Goal: Communication & Community: Share content

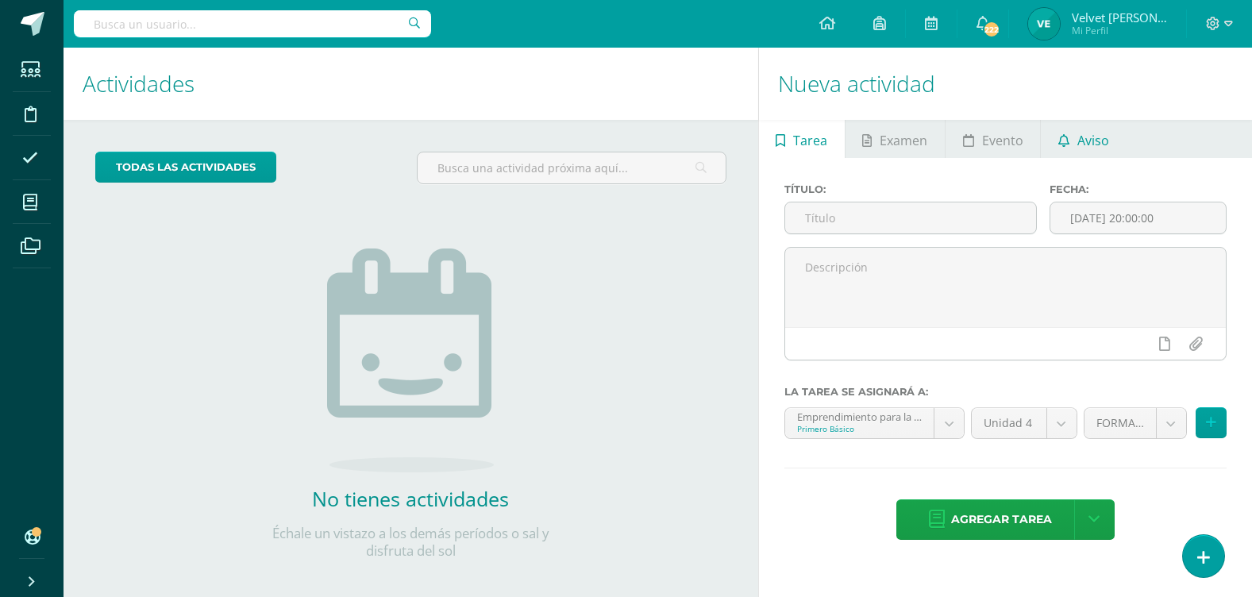
click at [1072, 133] on link "Aviso" at bounding box center [1083, 139] width 85 height 38
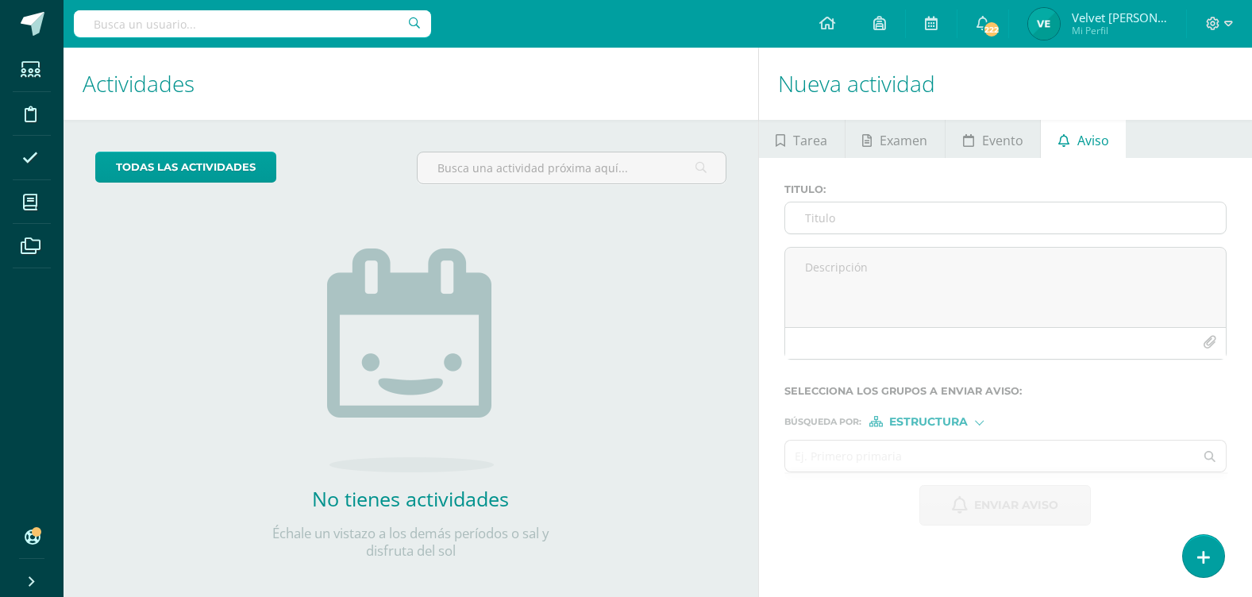
scroll to position [13, 0]
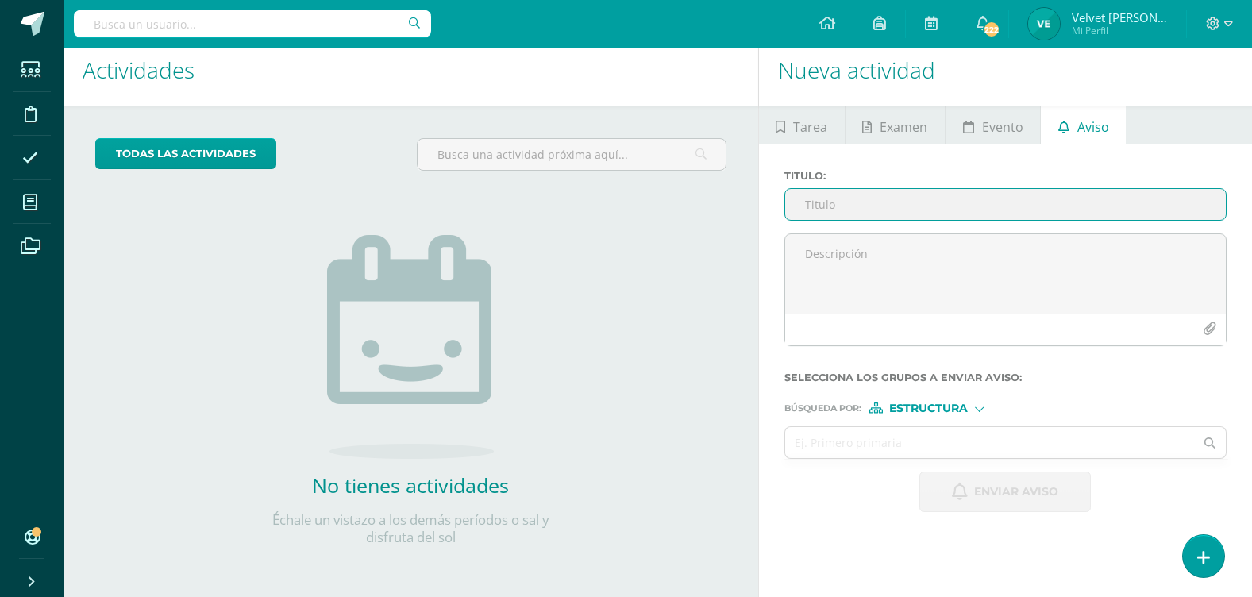
click at [848, 202] on input "Titulo :" at bounding box center [1005, 204] width 441 height 31
type input "E"
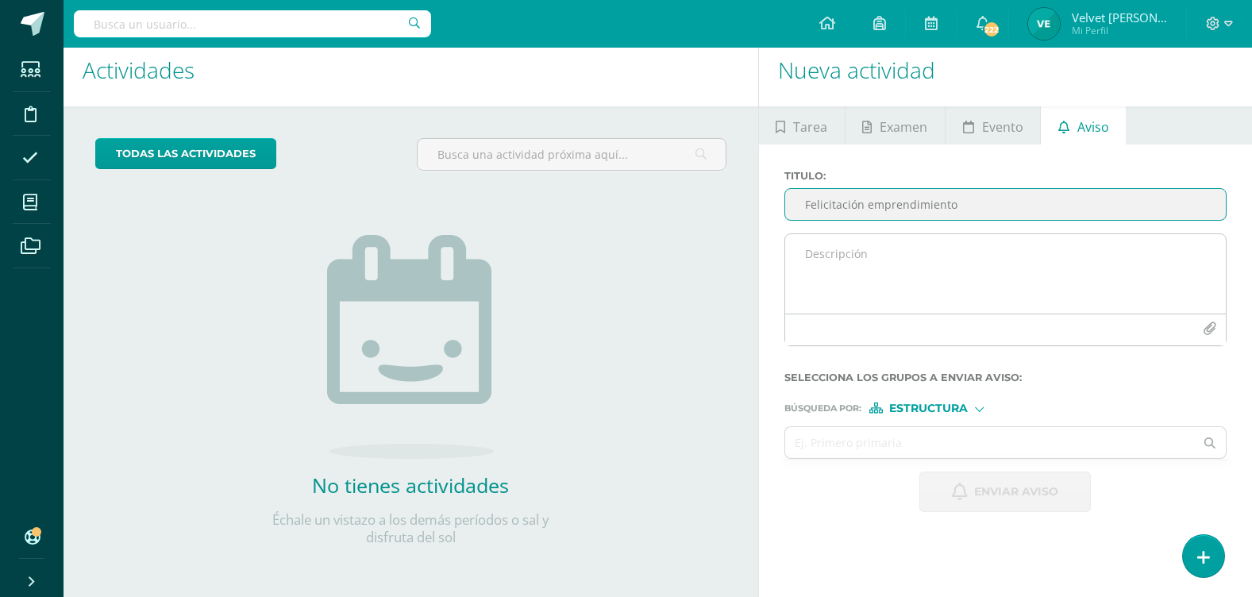
type input "Felicitación emprendimiento"
click at [811, 290] on textarea at bounding box center [1005, 273] width 441 height 79
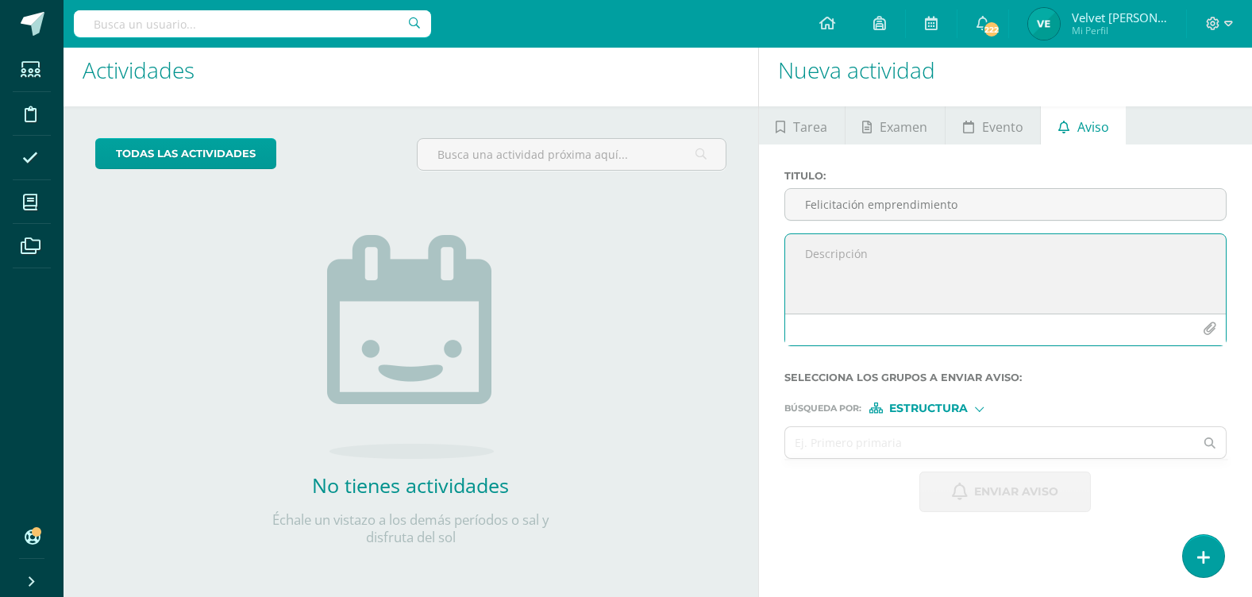
click at [1214, 325] on icon "button" at bounding box center [1209, 328] width 13 height 13
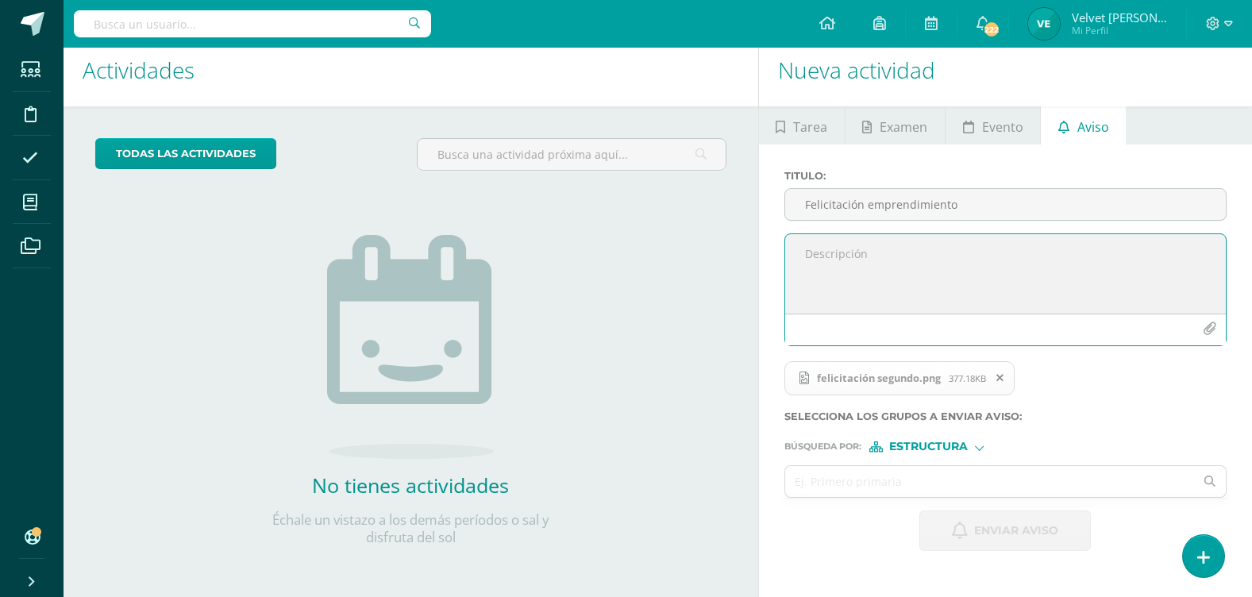
click at [886, 258] on textarea at bounding box center [1005, 273] width 441 height 79
type textarea "A"
click at [1018, 271] on textarea "¡¡Envío tarjeta de felicitación!!" at bounding box center [1005, 273] width 441 height 79
type textarea "¡¡Envío tarjeta de felicitación!!"
click at [967, 487] on input "text" at bounding box center [990, 481] width 410 height 31
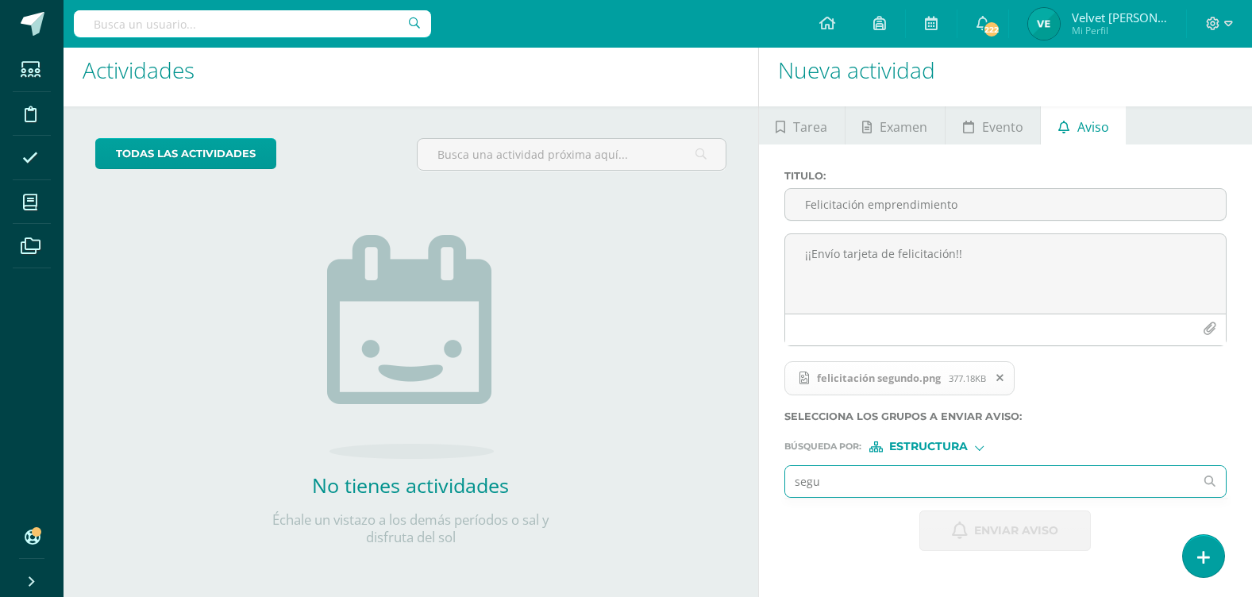
type input "segun"
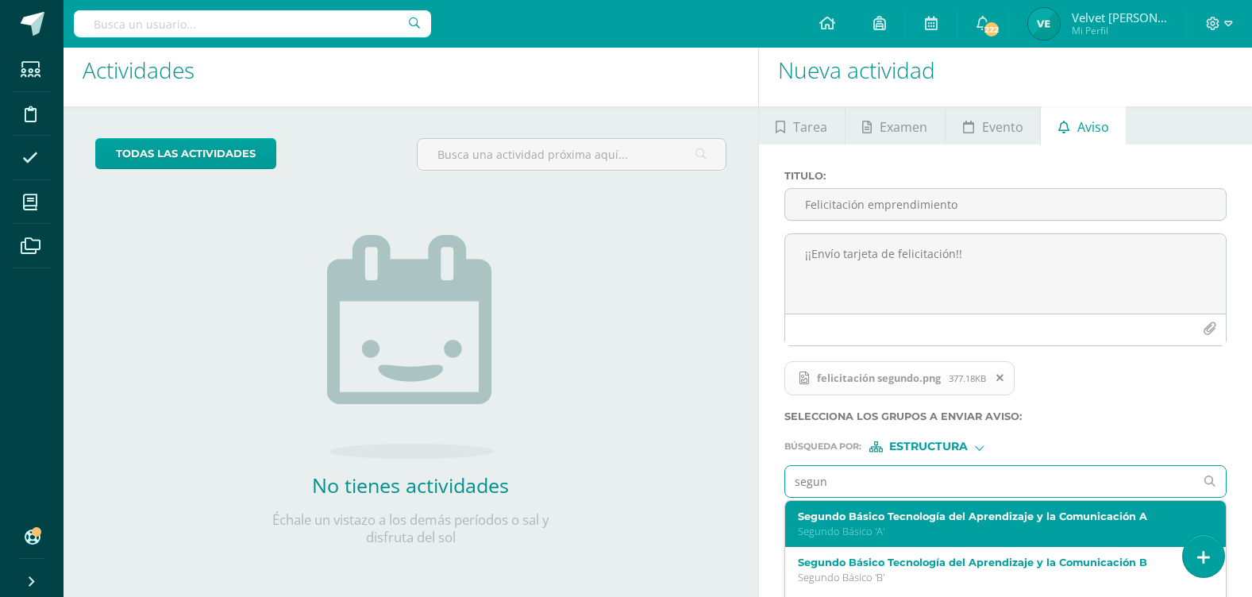
click at [901, 526] on p "Segundo Básico 'A'" at bounding box center [997, 531] width 398 height 13
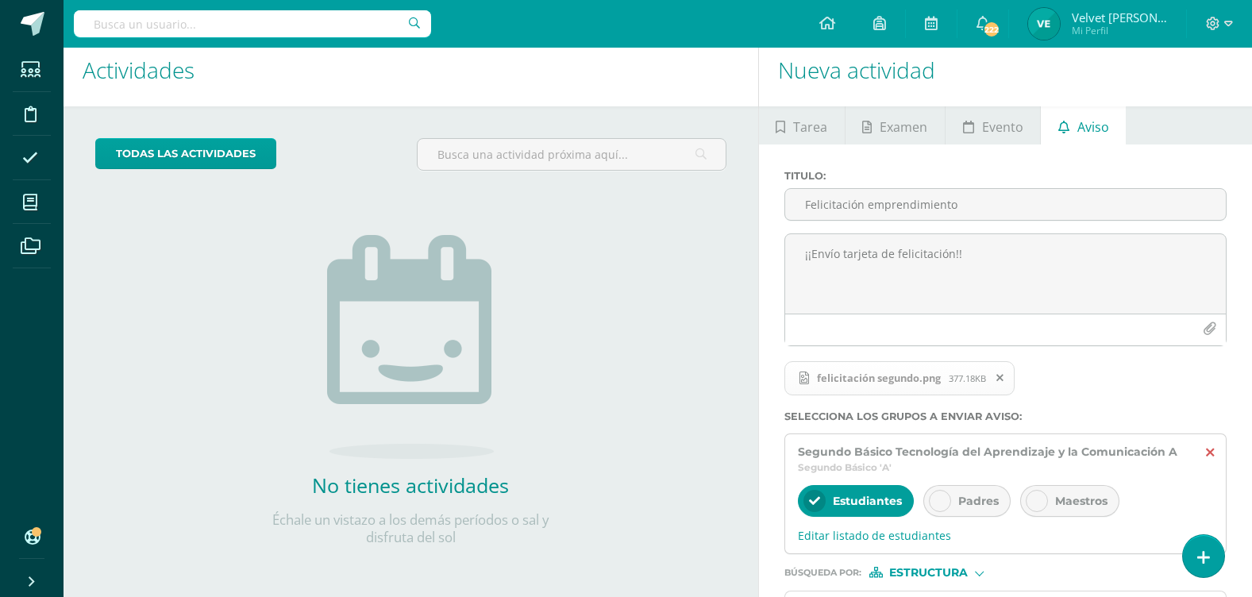
click at [1208, 447] on icon at bounding box center [1210, 452] width 8 height 13
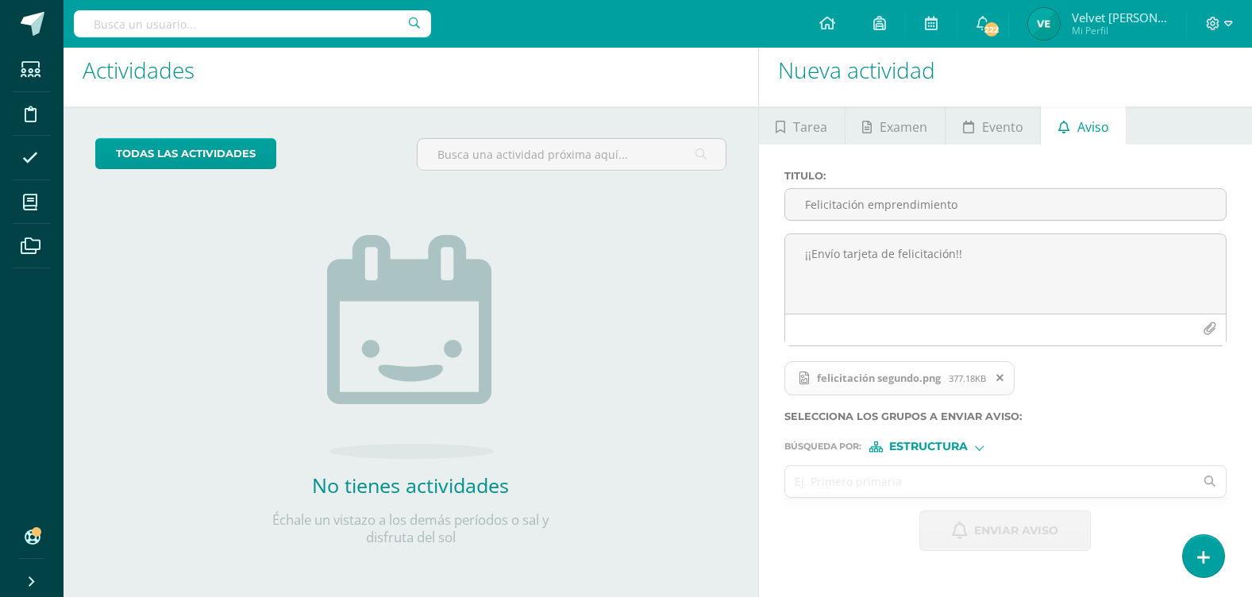
click at [835, 495] on input "text" at bounding box center [990, 481] width 410 height 31
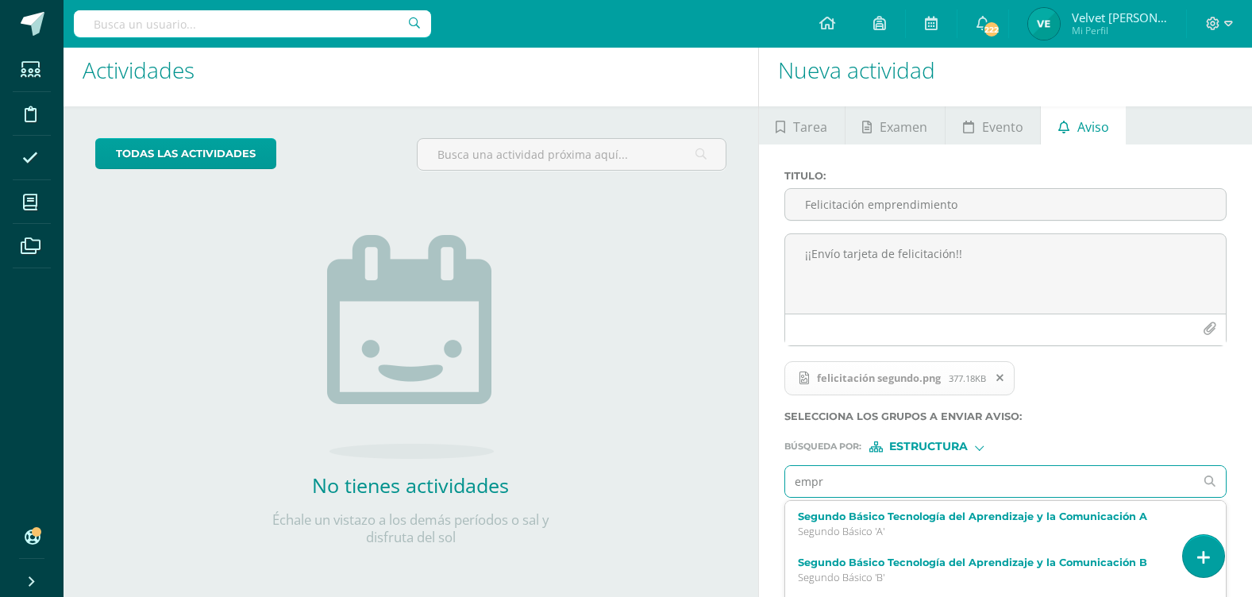
type input "empre"
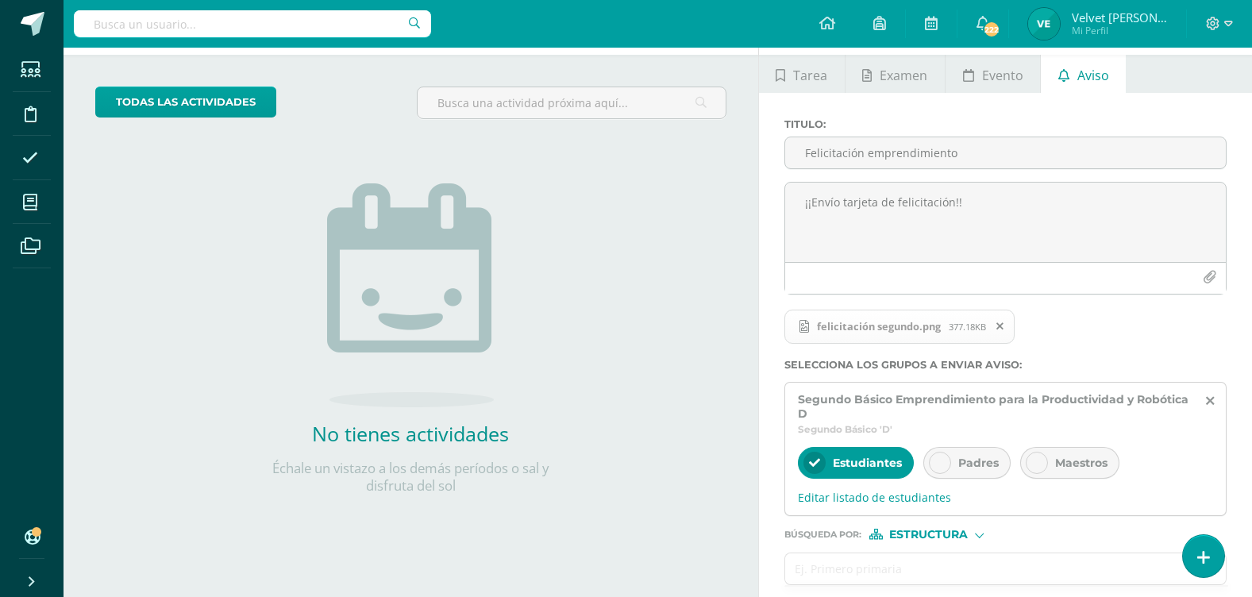
scroll to position [93, 0]
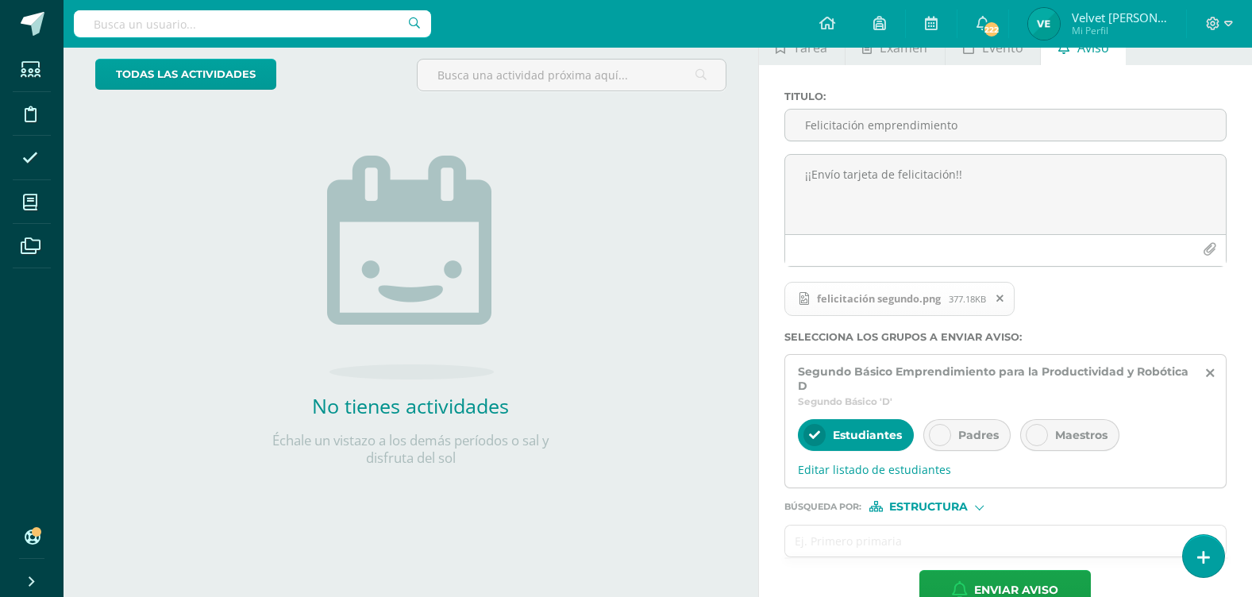
click at [974, 445] on div "Padres" at bounding box center [966, 435] width 87 height 32
click at [909, 535] on input "text" at bounding box center [990, 541] width 410 height 31
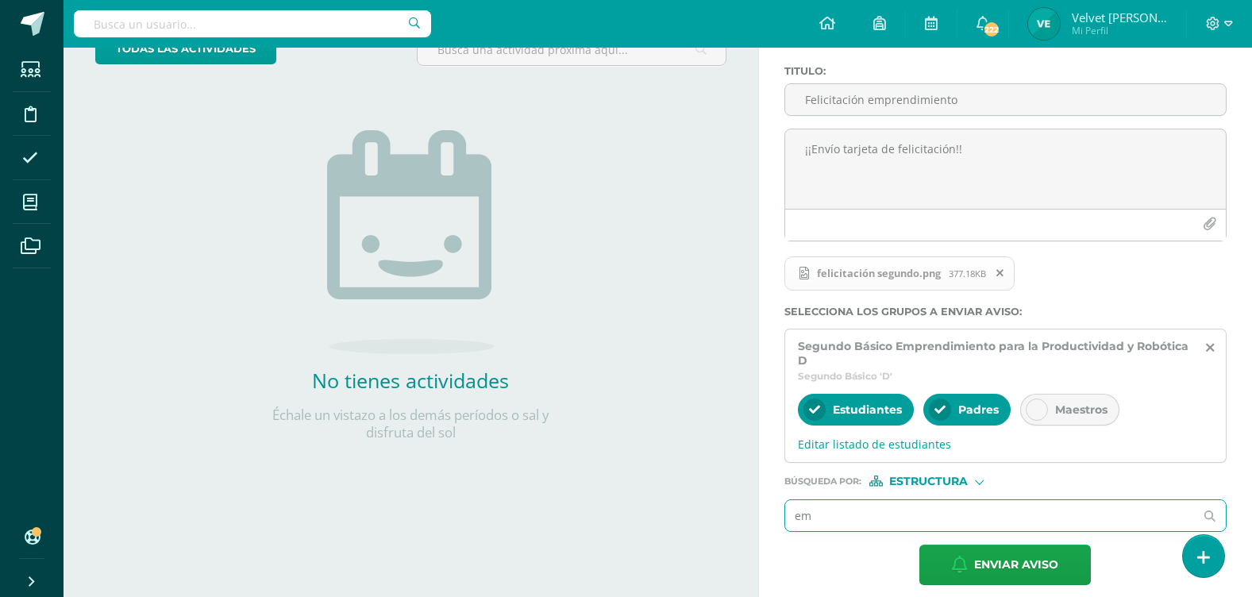
scroll to position [132, 0]
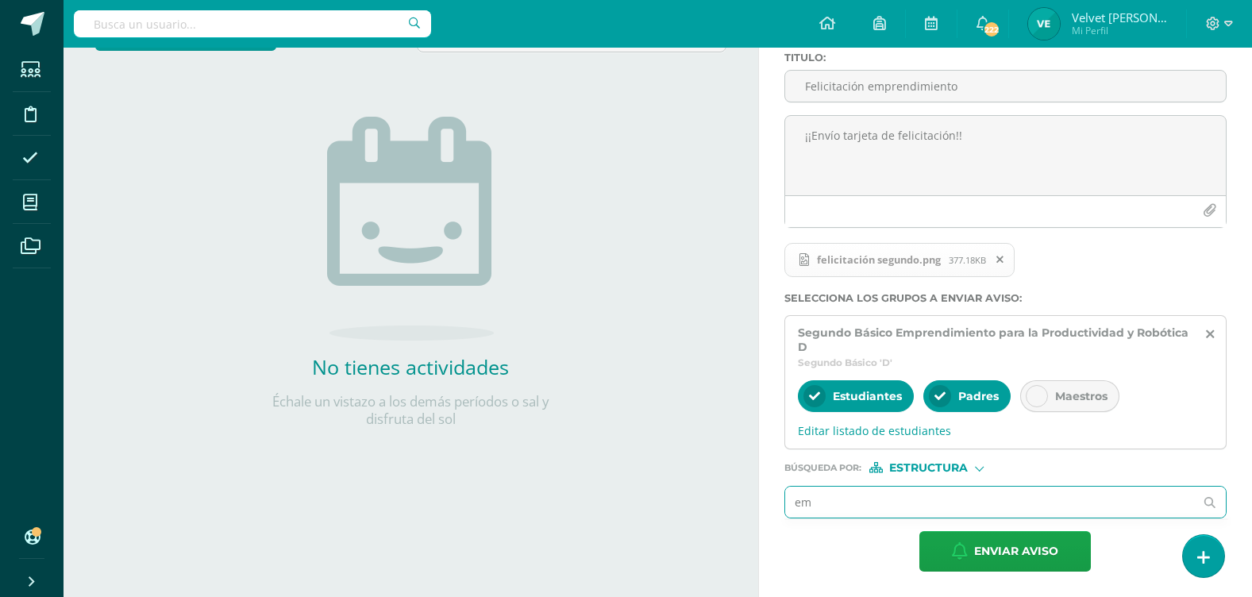
click at [937, 501] on input "em" at bounding box center [990, 502] width 410 height 31
type input "e"
type input "em"
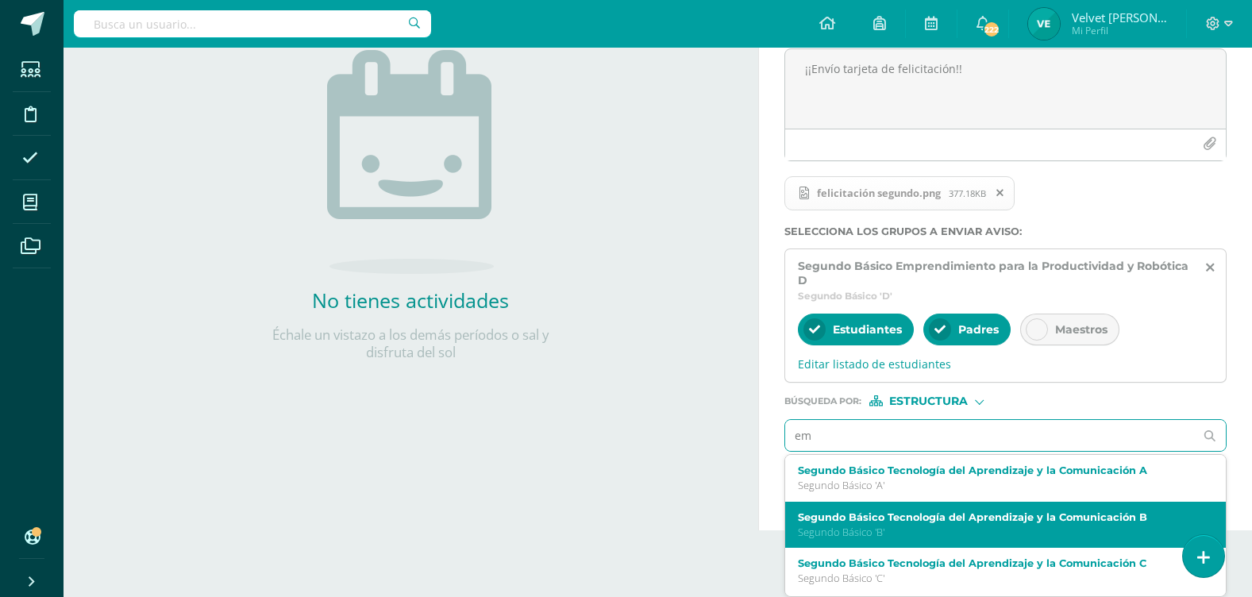
scroll to position [159, 0]
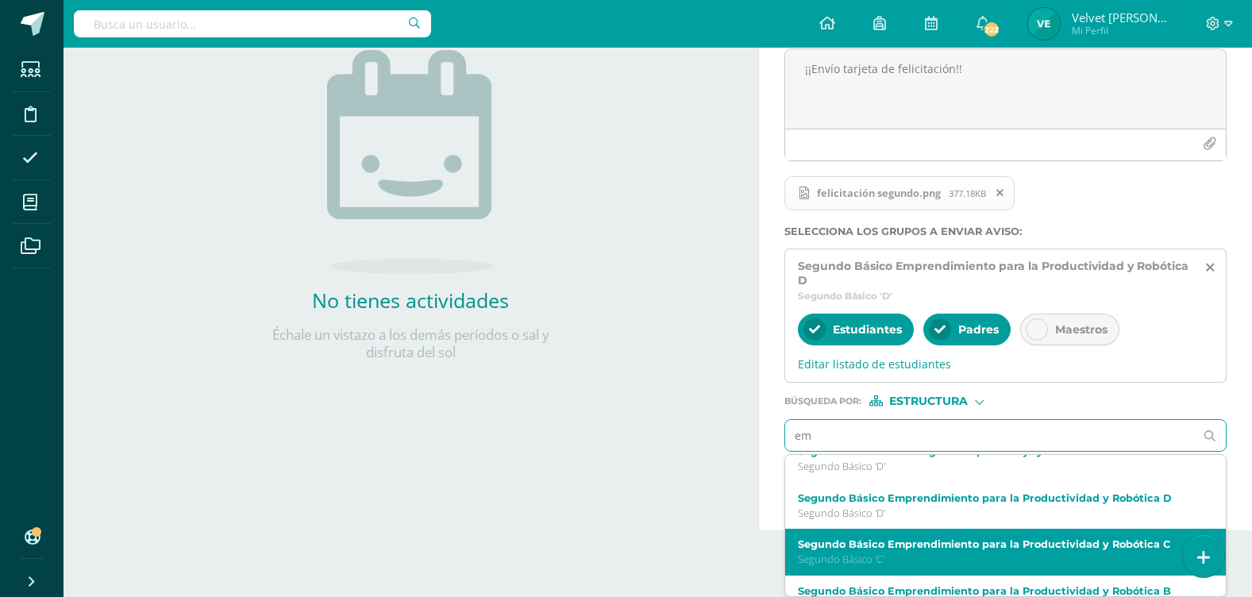
click at [892, 549] on label "Segundo Básico Emprendimiento para la Productividad y Robótica C" at bounding box center [997, 544] width 398 height 12
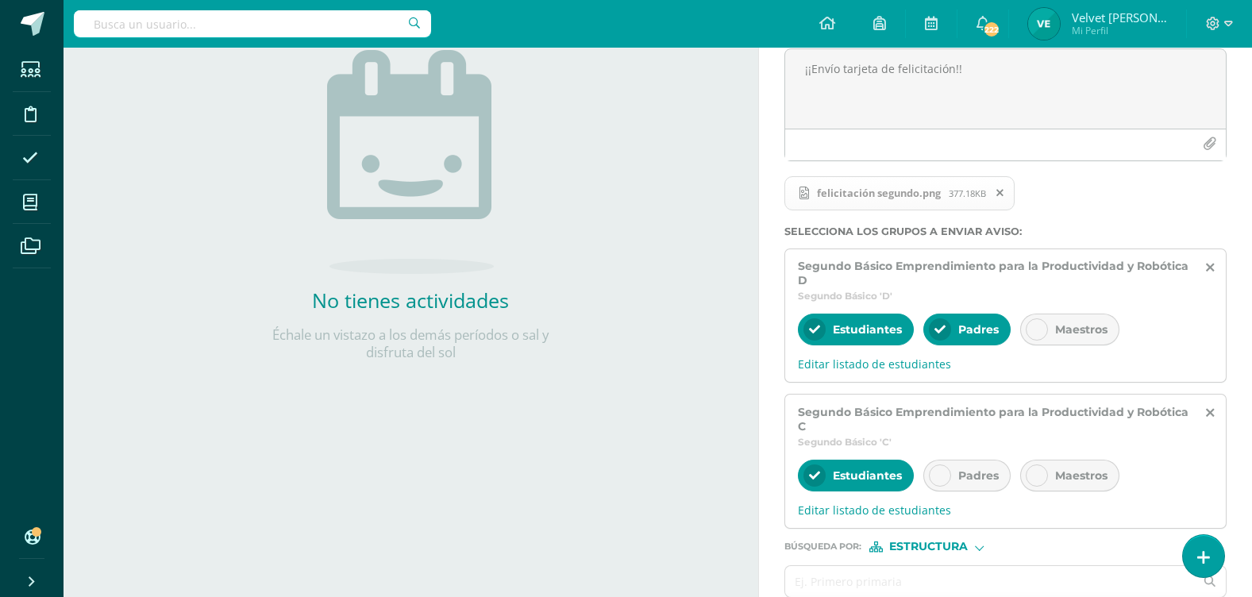
scroll to position [278, 0]
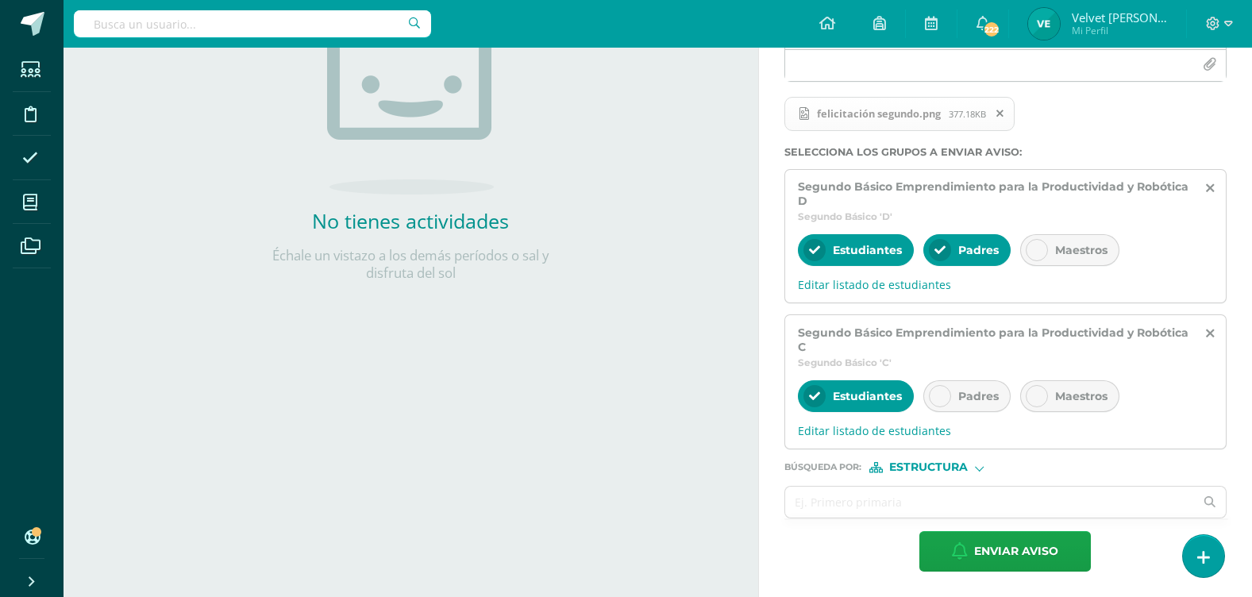
click at [953, 381] on div "Padres" at bounding box center [966, 396] width 87 height 32
click at [860, 496] on input "text" at bounding box center [990, 502] width 410 height 31
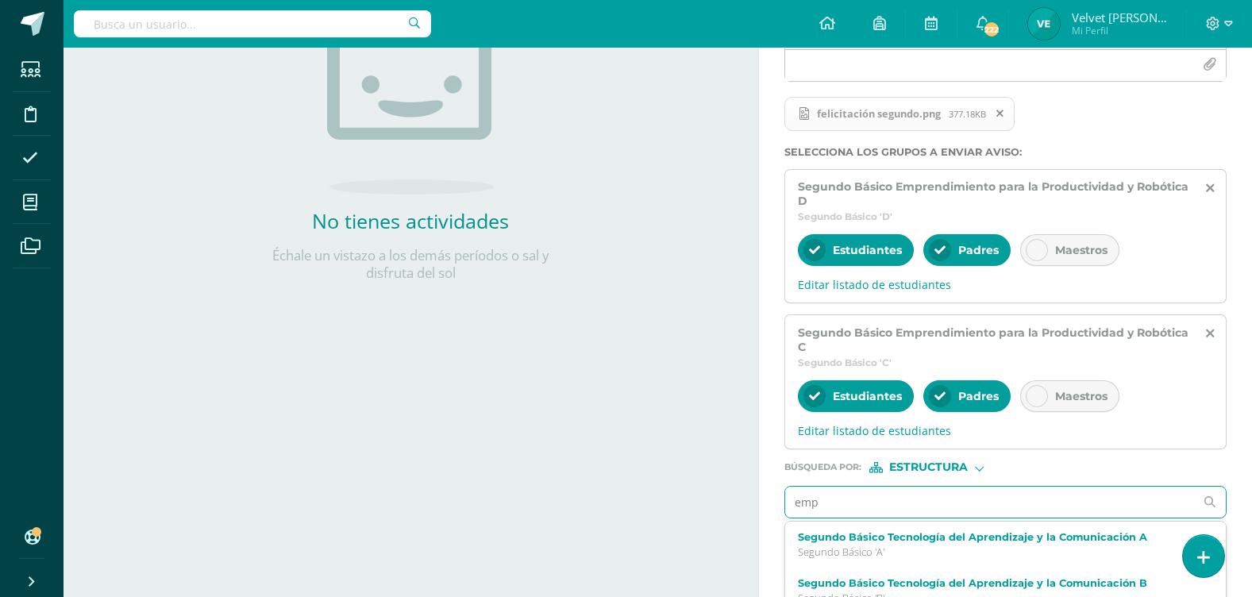
type input "empr"
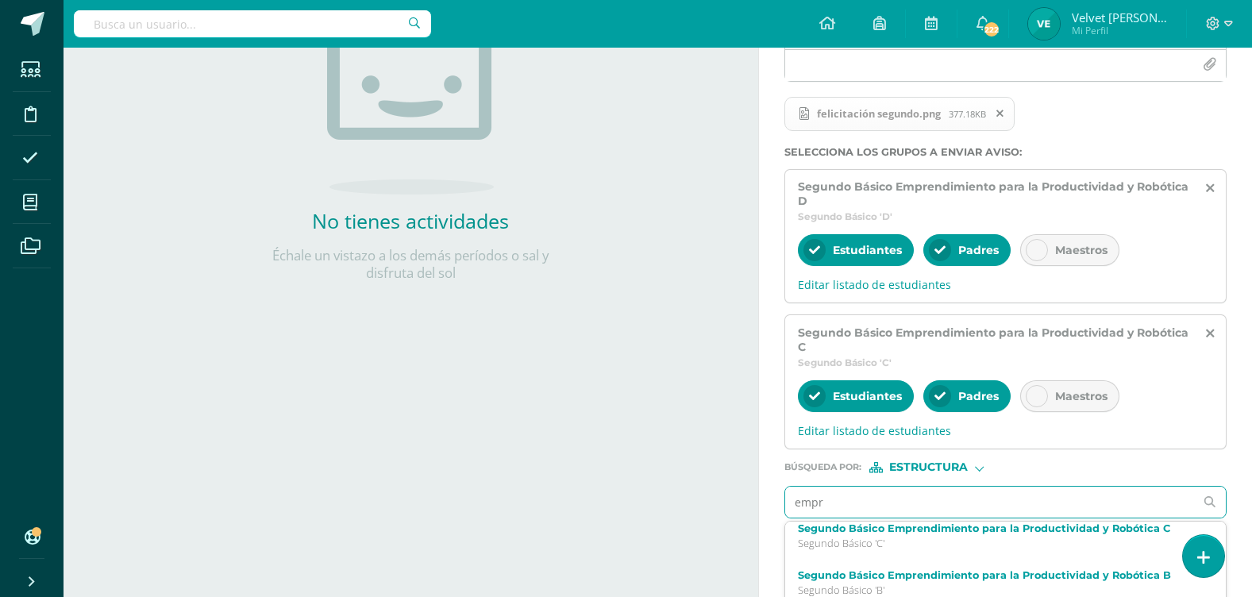
scroll to position [79, 0]
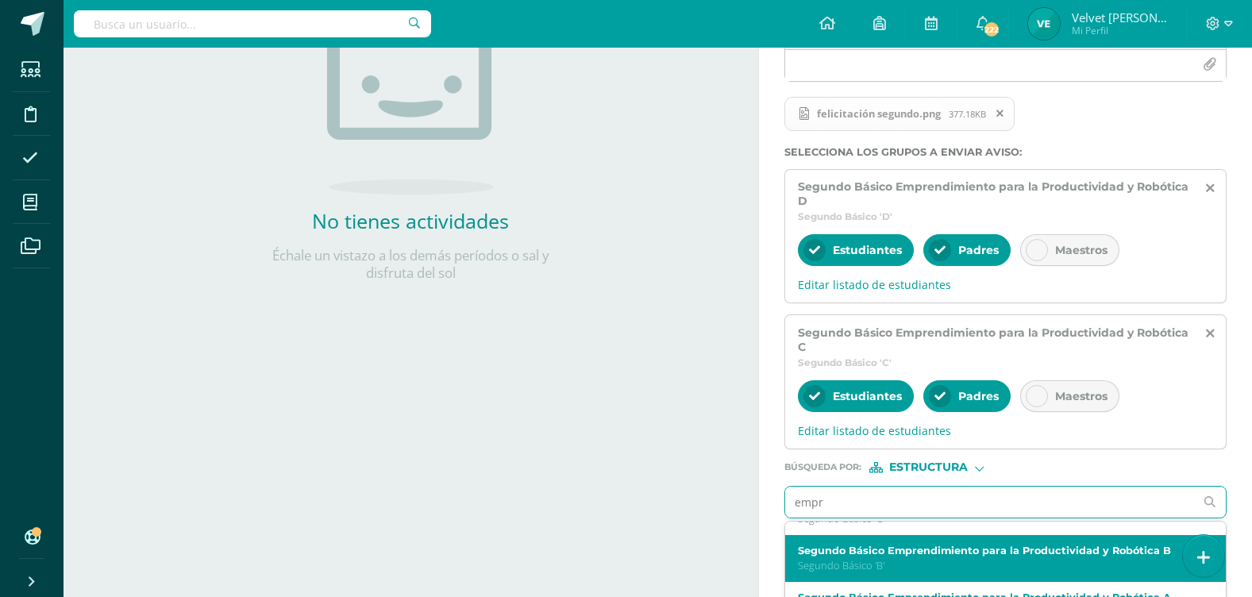
click at [884, 568] on p "Segundo Básico 'B'" at bounding box center [997, 565] width 398 height 13
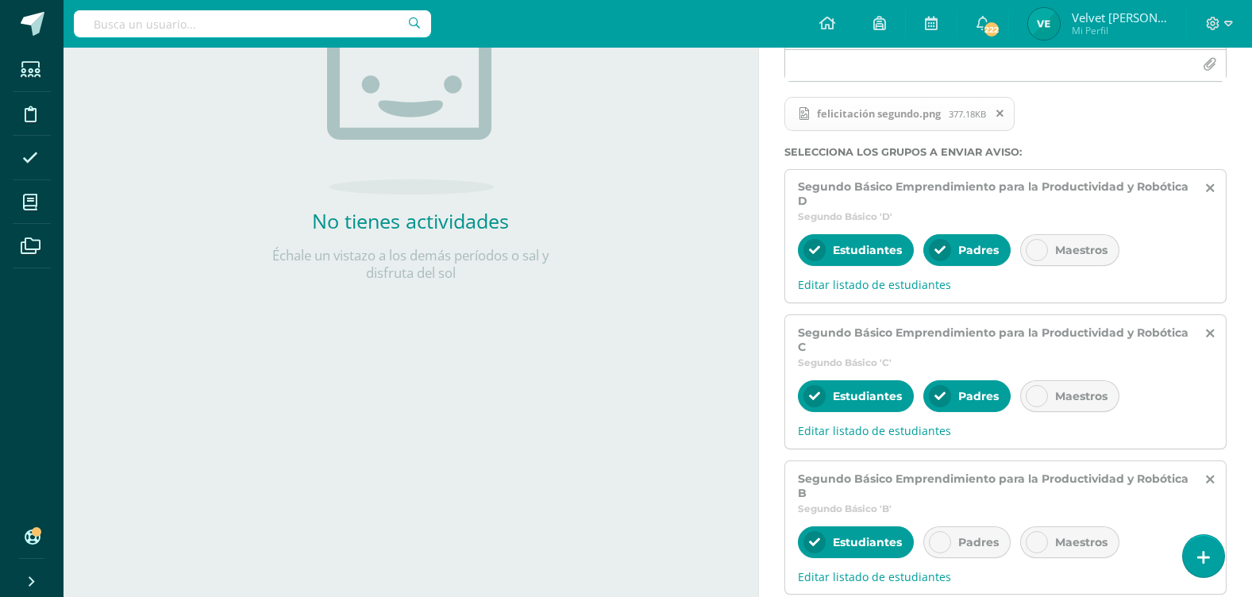
click at [929, 531] on div "Padres" at bounding box center [966, 542] width 87 height 32
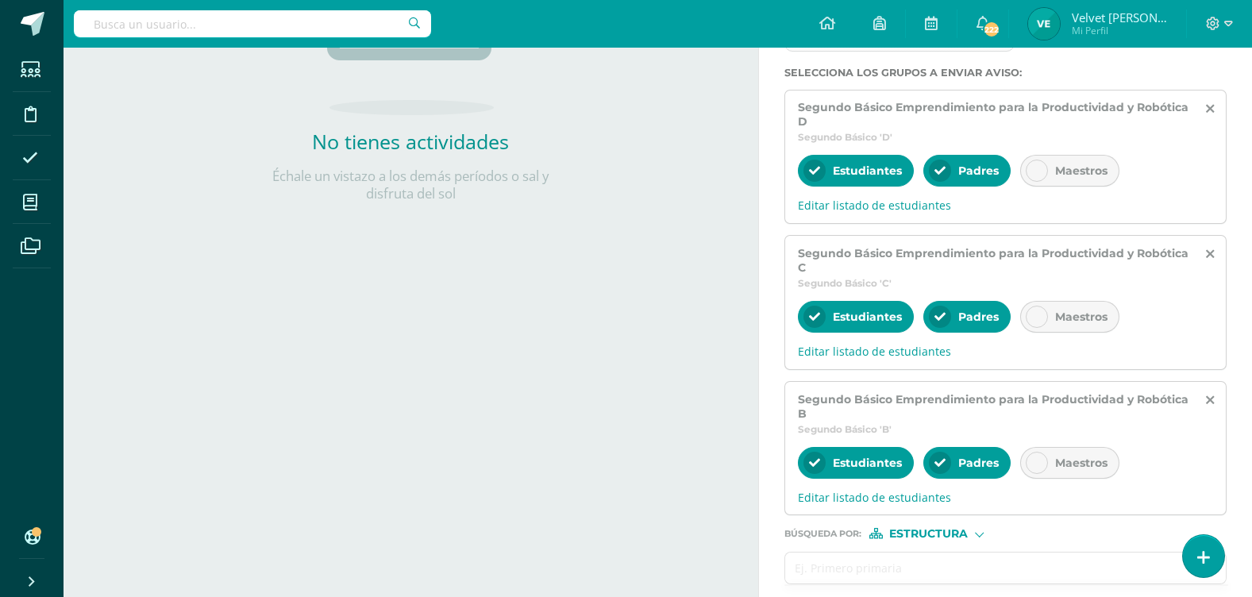
click at [856, 568] on input "text" at bounding box center [990, 568] width 410 height 31
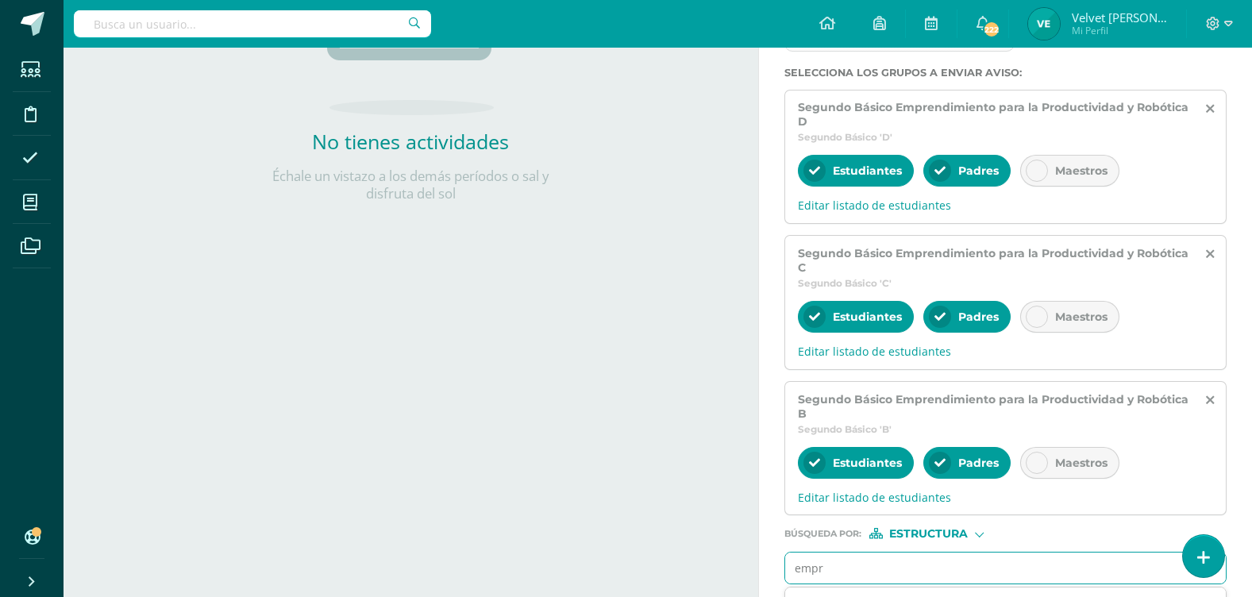
type input "empre"
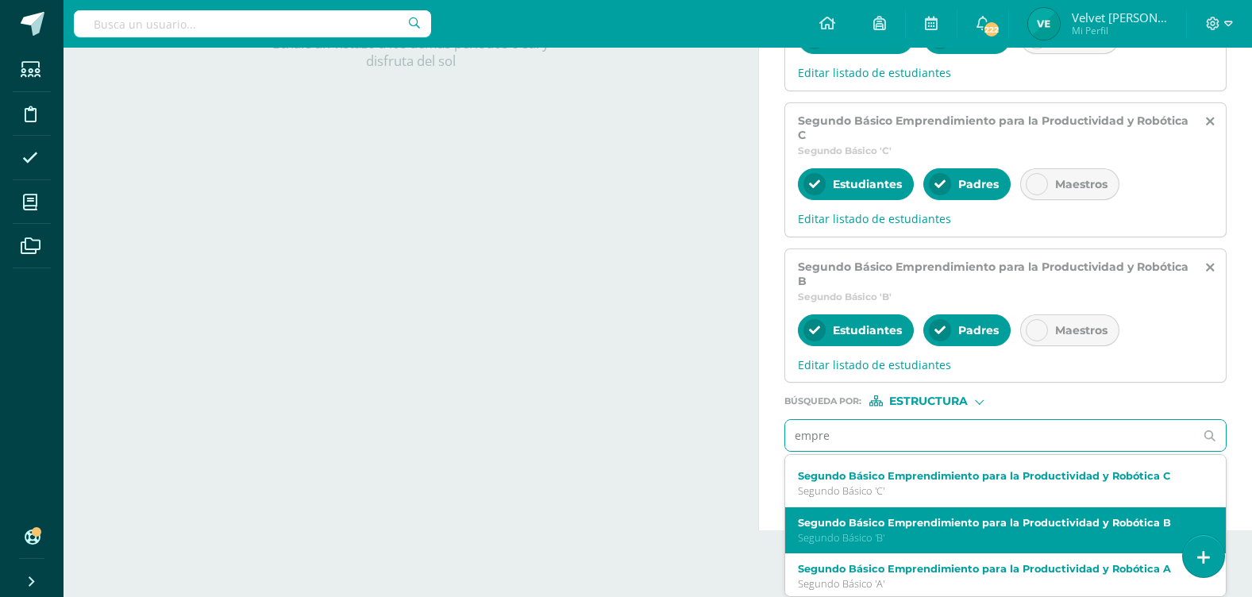
scroll to position [79, 0]
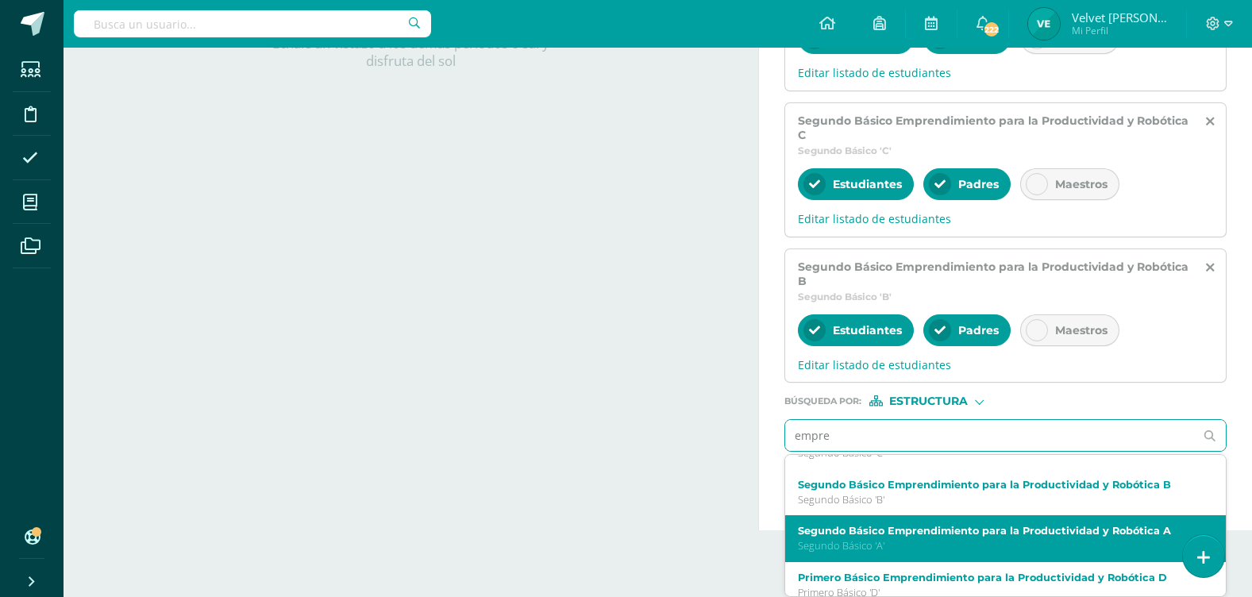
click at [899, 541] on p "Segundo Básico 'A'" at bounding box center [997, 545] width 398 height 13
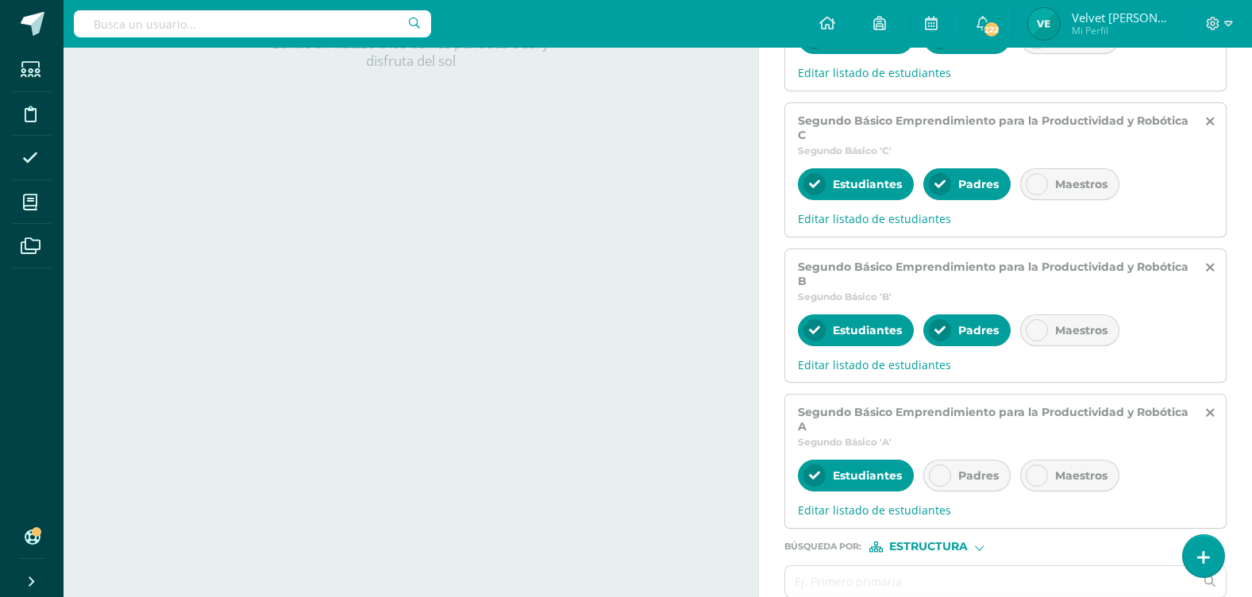
click at [928, 488] on div "Estudiantes Padres Maestros" at bounding box center [1005, 477] width 415 height 38
click at [933, 485] on div at bounding box center [940, 475] width 22 height 22
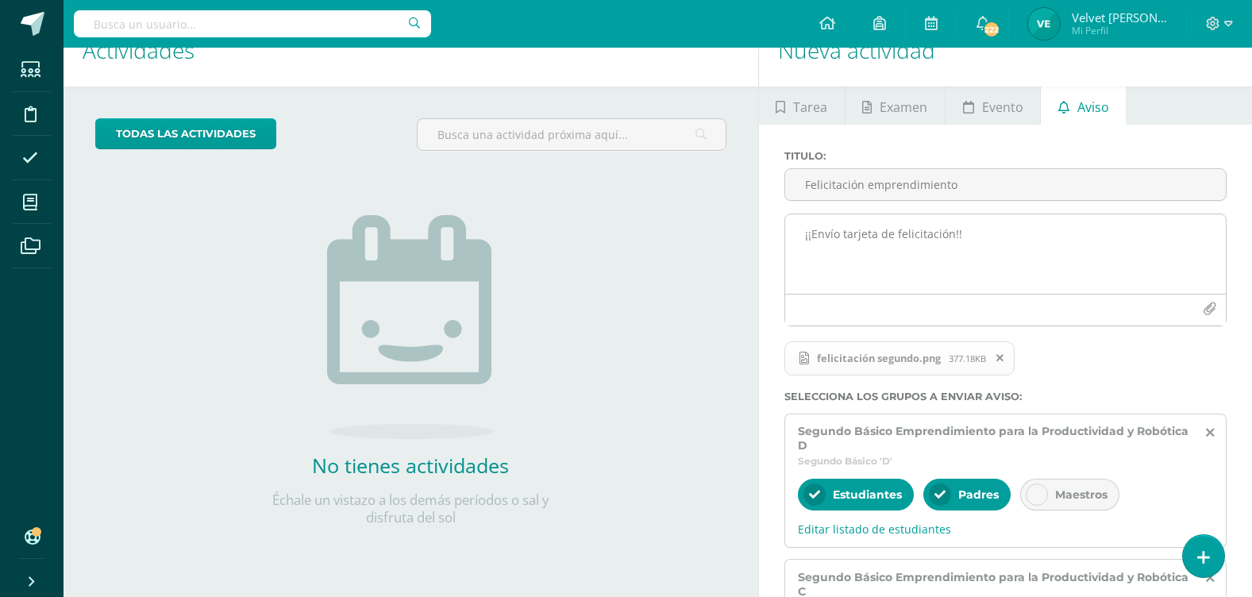
scroll to position [13, 0]
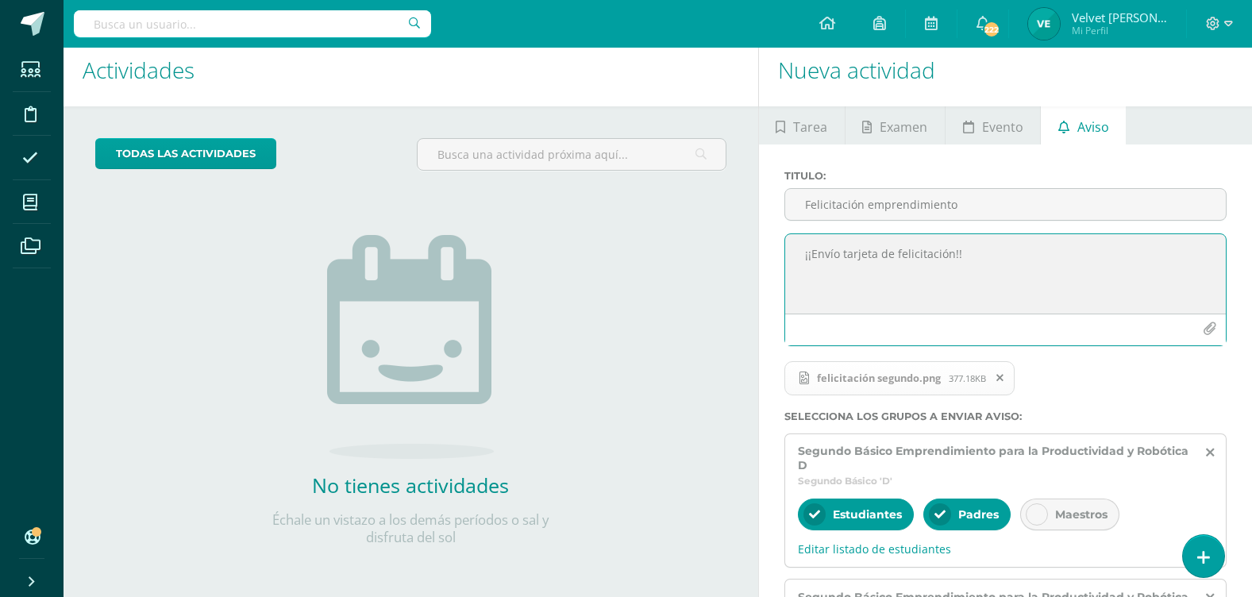
drag, startPoint x: 974, startPoint y: 255, endPoint x: 459, endPoint y: 291, distance: 516.5
click at [459, 291] on div "Actividades Actividad todas las Actividades No tienes actividades Échale un vis…" at bounding box center [657, 593] width 1201 height 1119
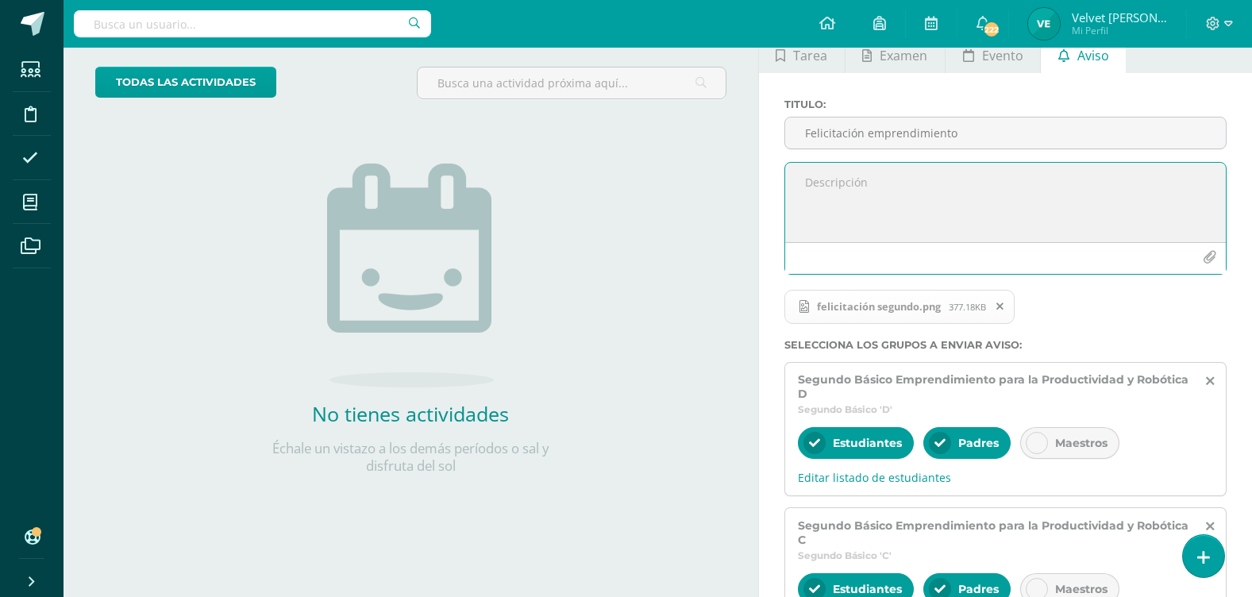
scroll to position [0, 0]
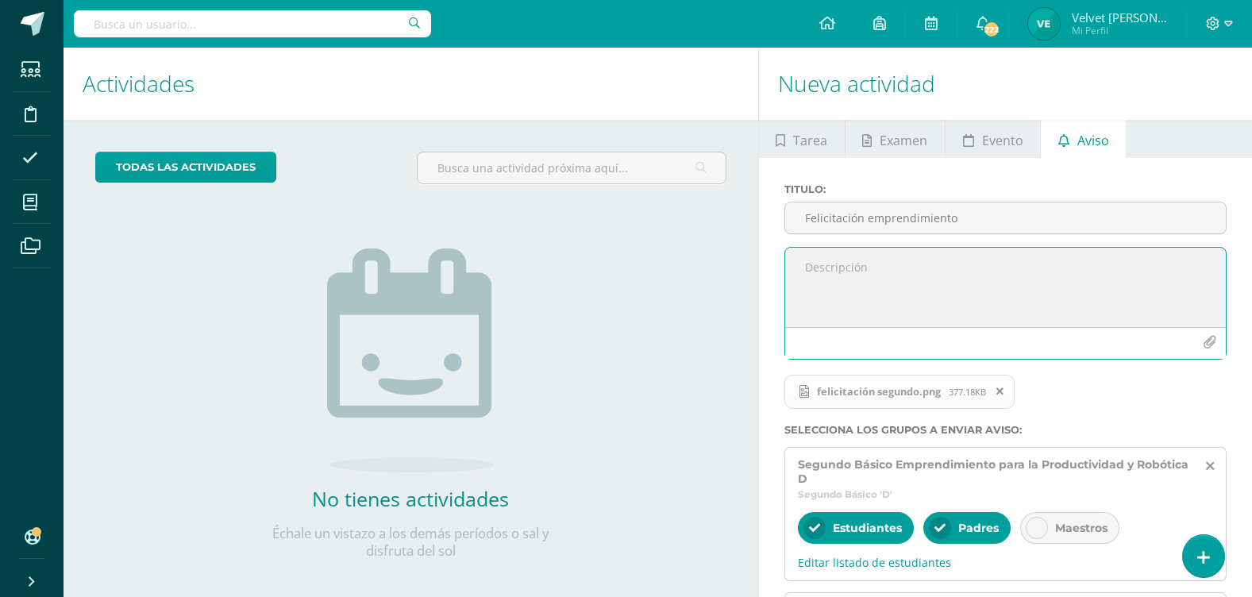
click at [913, 283] on textarea at bounding box center [1005, 287] width 441 height 79
paste textarea "¡¡Envío tarjeta de felicitación!!"
type textarea "¡¡Envío tarjeta de felicitación!!"
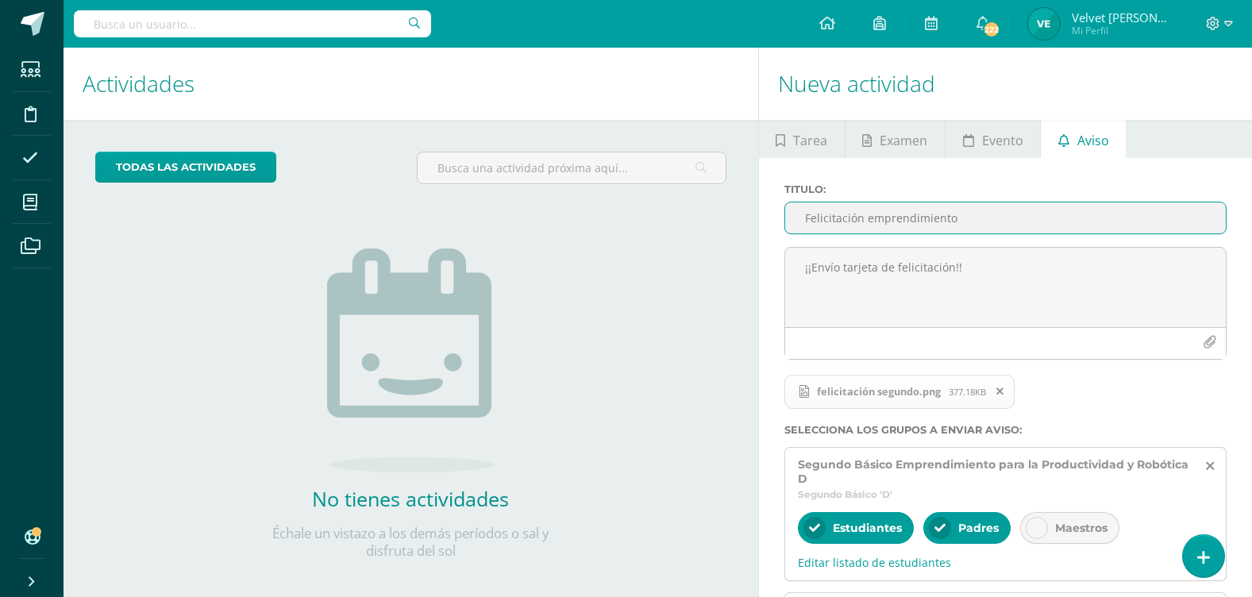
drag, startPoint x: 972, startPoint y: 225, endPoint x: 568, endPoint y: 245, distance: 403.8
click at [568, 245] on div "Actividades Actividad todas las Actividades No tienes actividades Échale un vis…" at bounding box center [657, 607] width 1201 height 1119
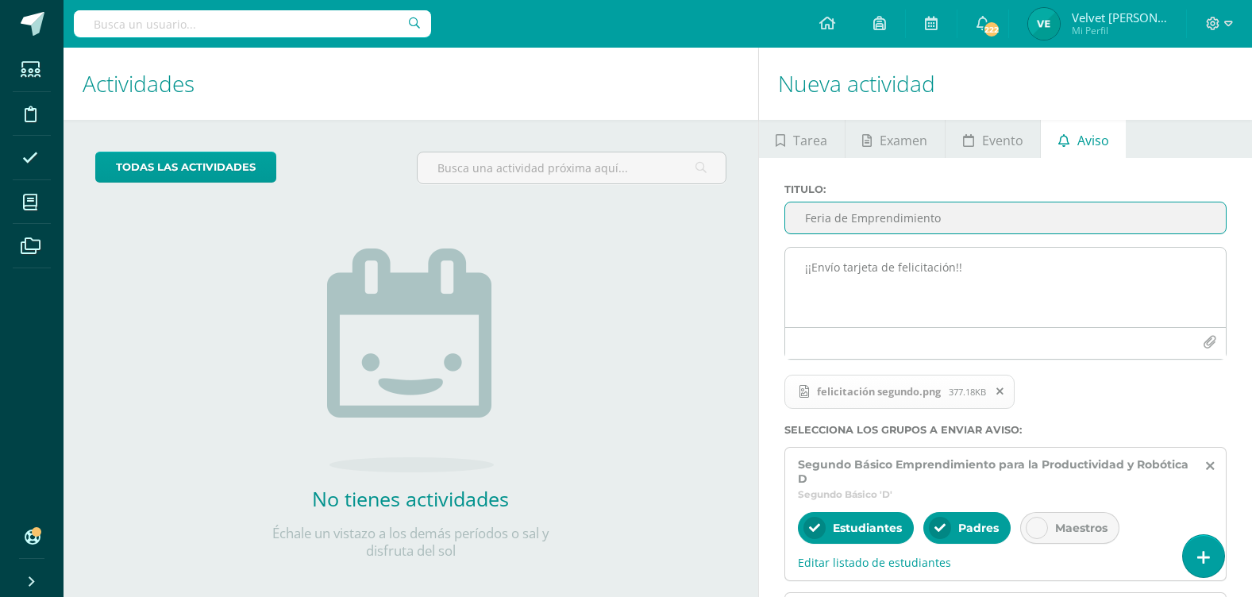
type input "Feria de Emprendimiento"
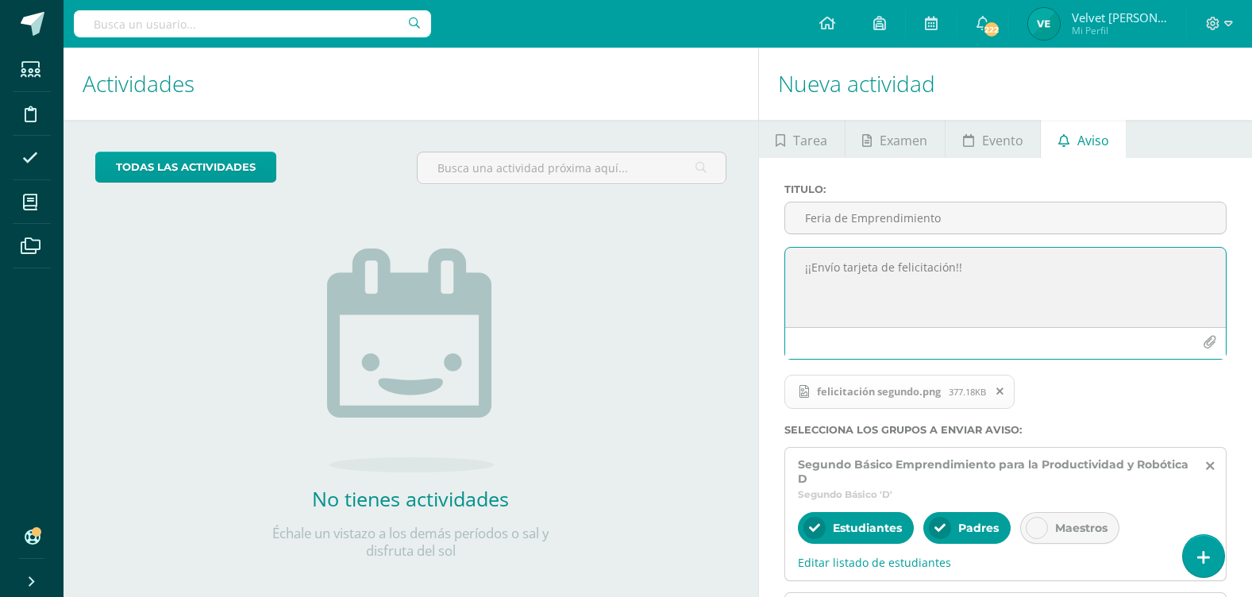
click at [842, 295] on textarea "¡¡Envío tarjeta de felicitación!!" at bounding box center [1005, 287] width 441 height 79
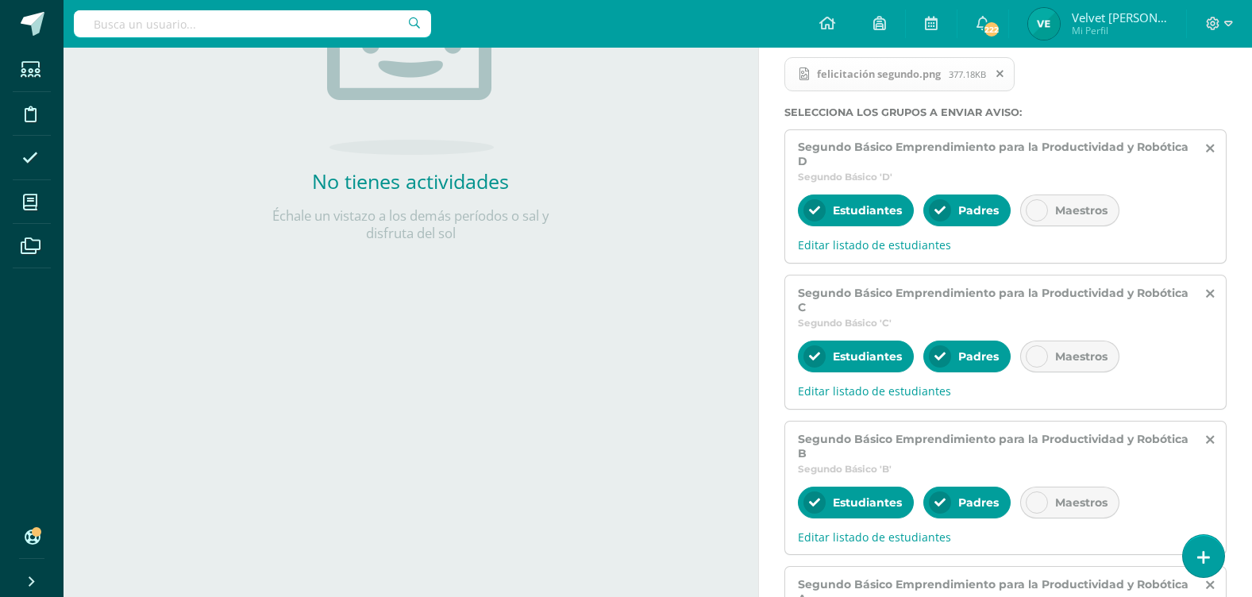
scroll to position [569, 0]
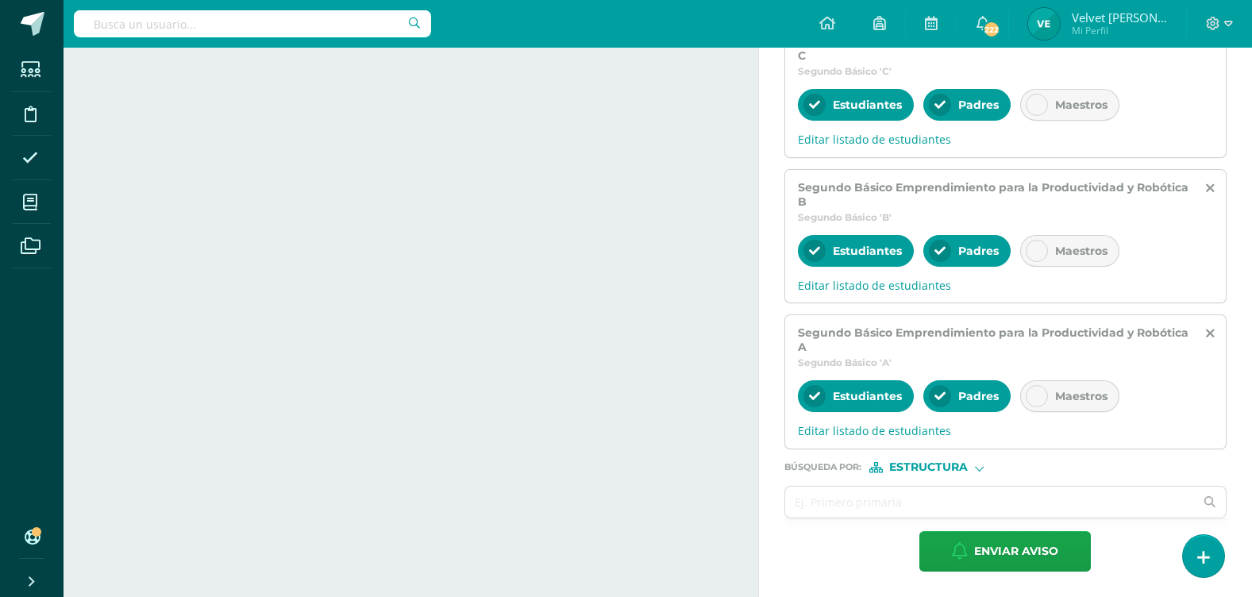
click at [941, 476] on form "Titulo : Feria de Emprendimiento ¡¡Envío tarjeta de felicitación!! felicitación…" at bounding box center [1005, 92] width 442 height 957
click at [942, 470] on span "Estructura" at bounding box center [928, 467] width 79 height 9
click at [938, 504] on span "Persona" at bounding box center [934, 508] width 57 height 9
click at [911, 510] on input "text" at bounding box center [990, 502] width 410 height 31
type input "velvet"
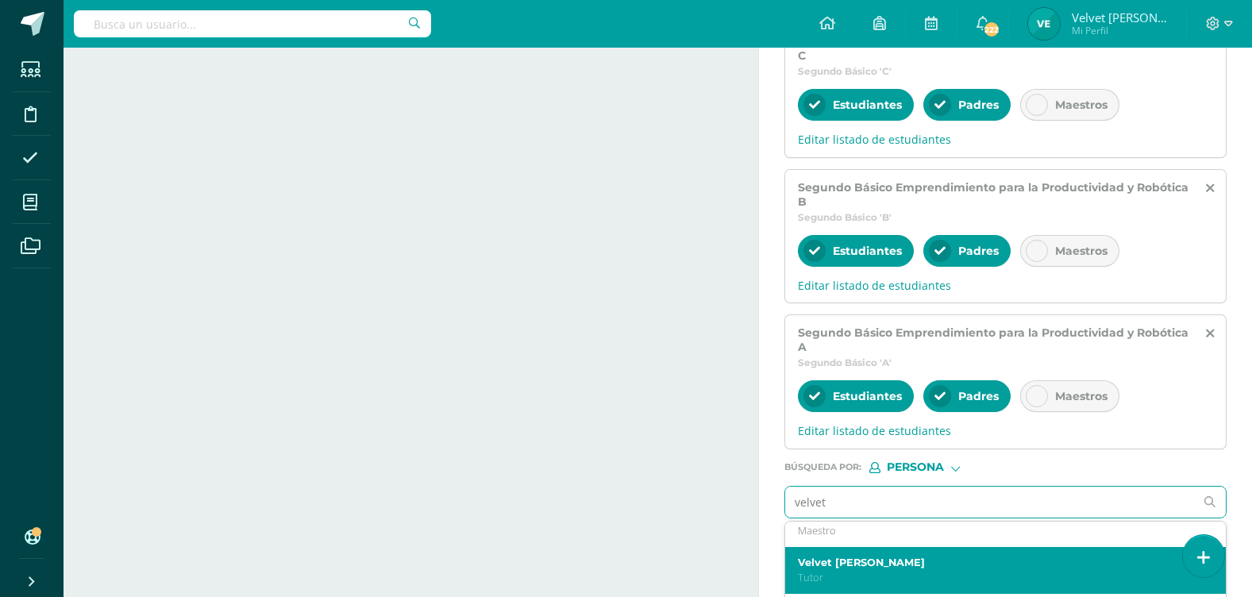
scroll to position [79, 0]
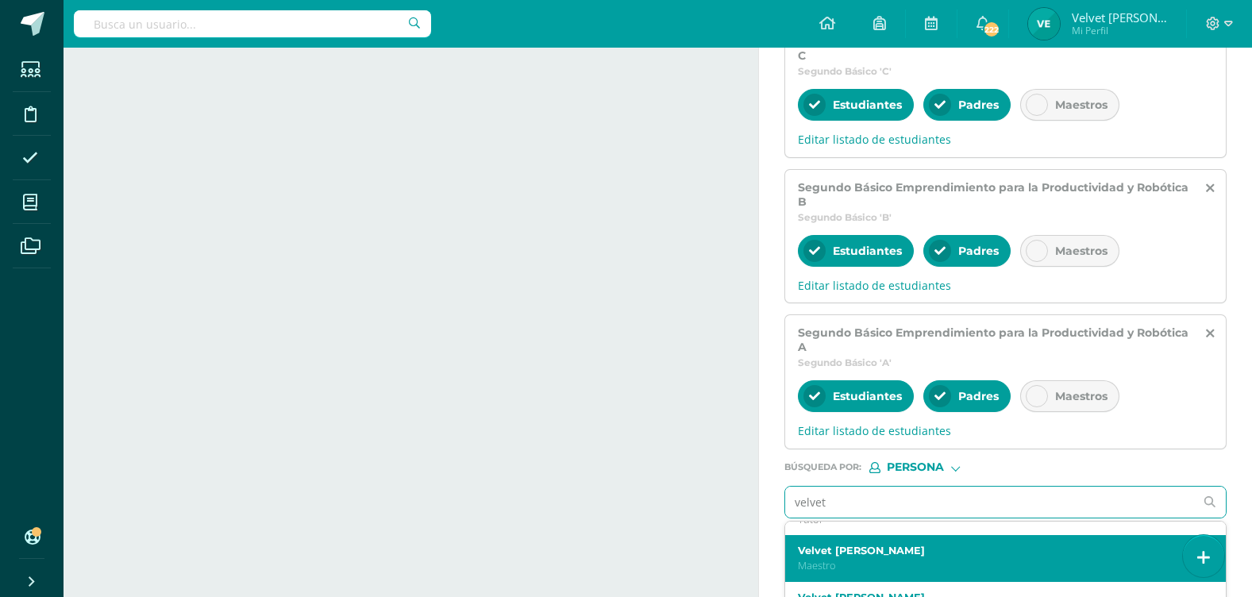
click at [906, 559] on p "Maestro" at bounding box center [997, 565] width 398 height 13
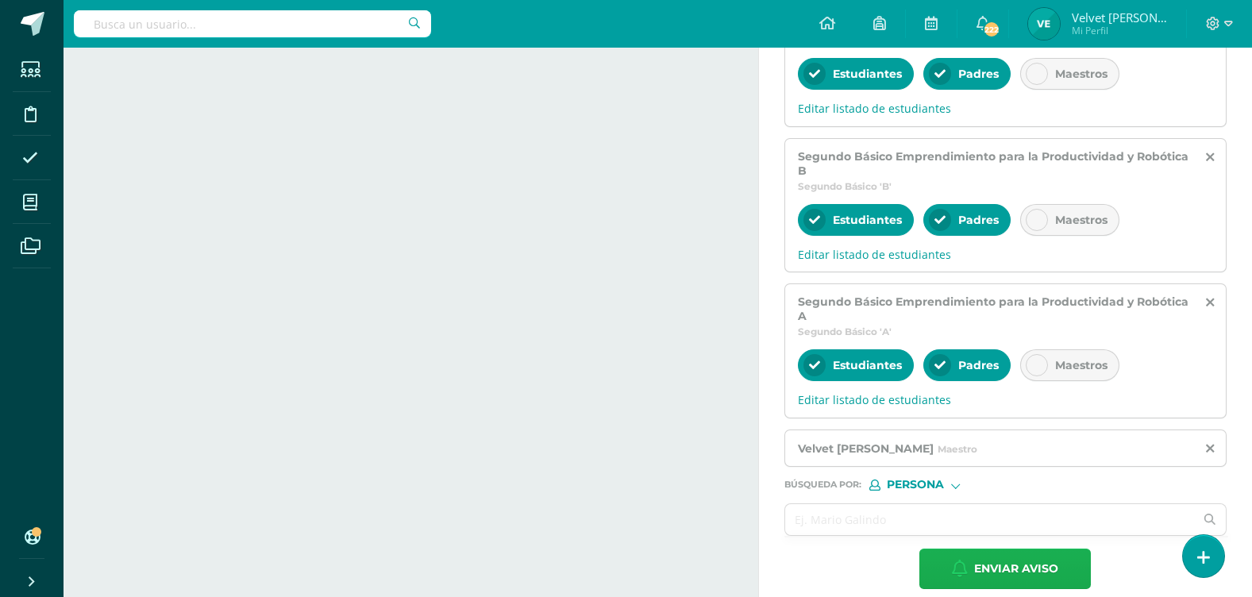
scroll to position [618, 0]
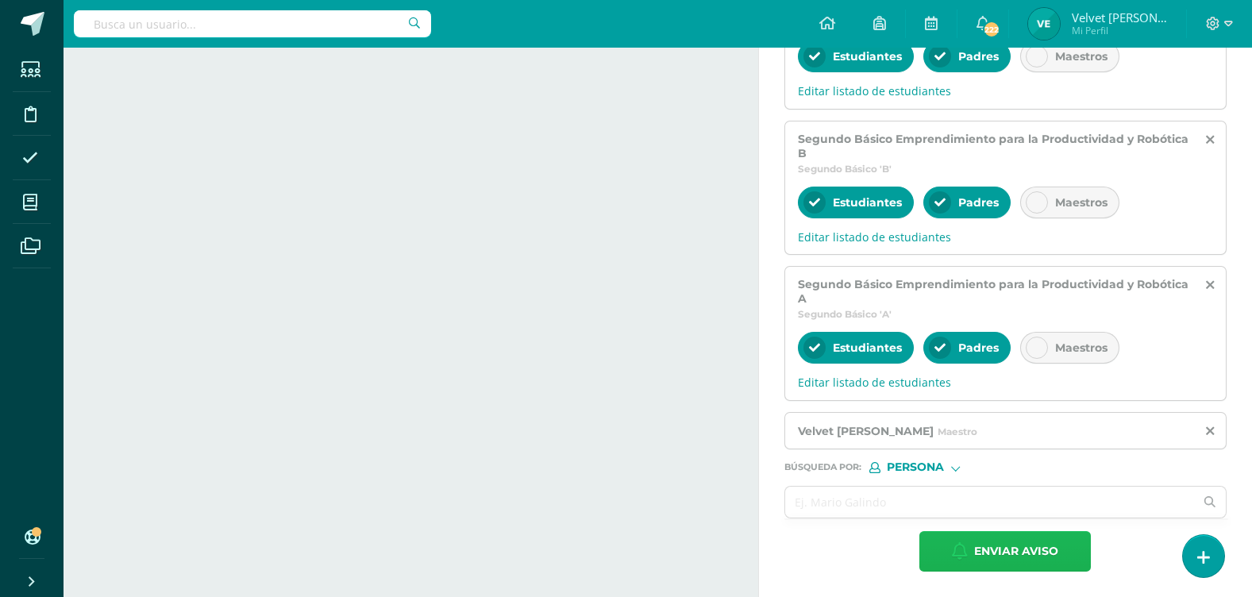
click at [1016, 551] on span "Enviar aviso" at bounding box center [1016, 551] width 84 height 39
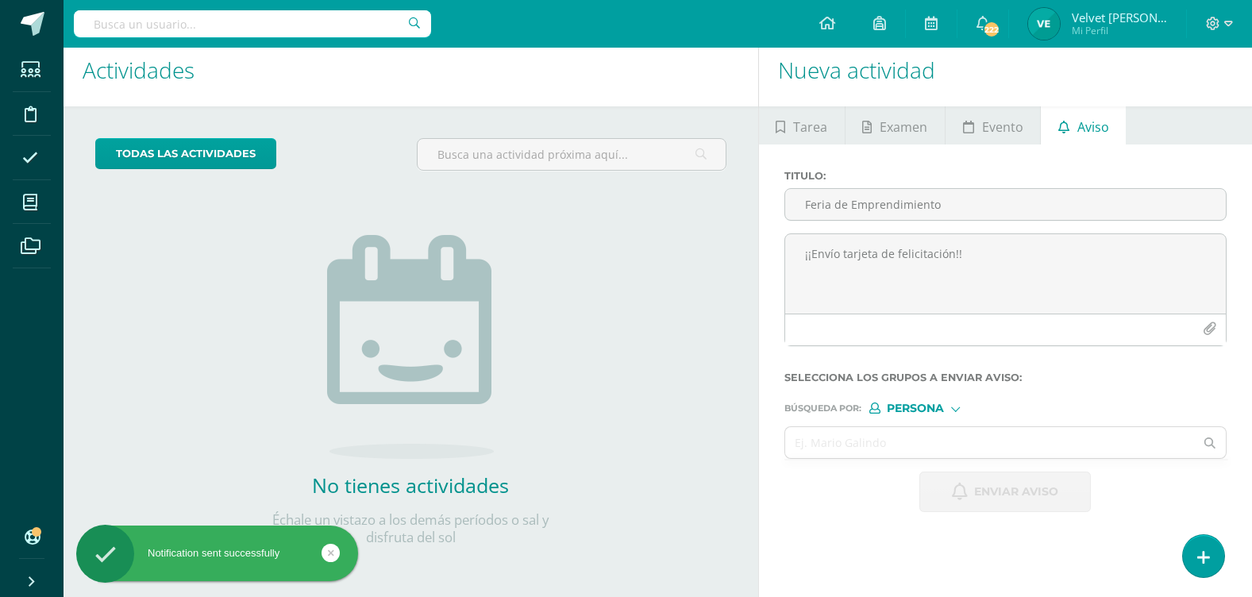
scroll to position [13, 0]
